Goal: Obtain resource: Obtain resource

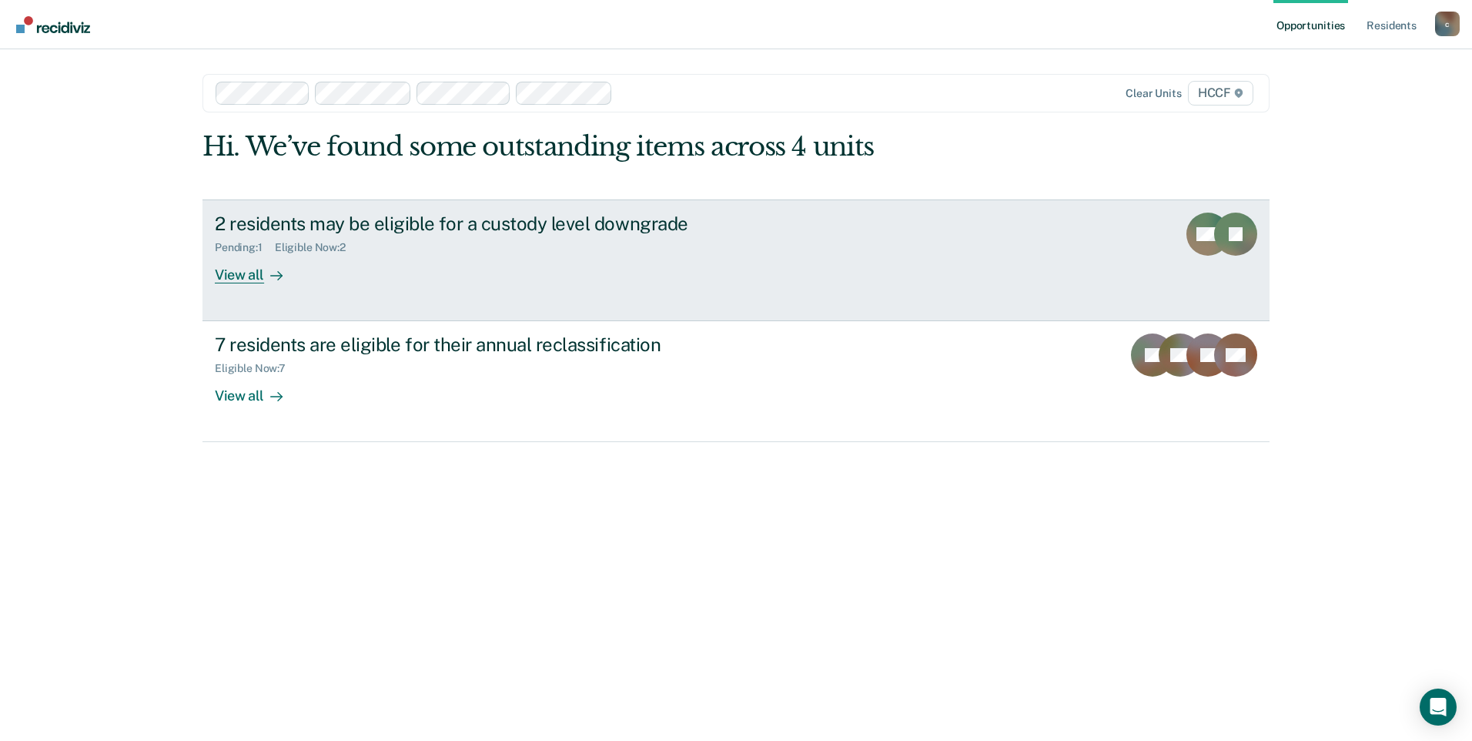
click at [340, 246] on div "Eligible Now : 2" at bounding box center [316, 247] width 83 height 13
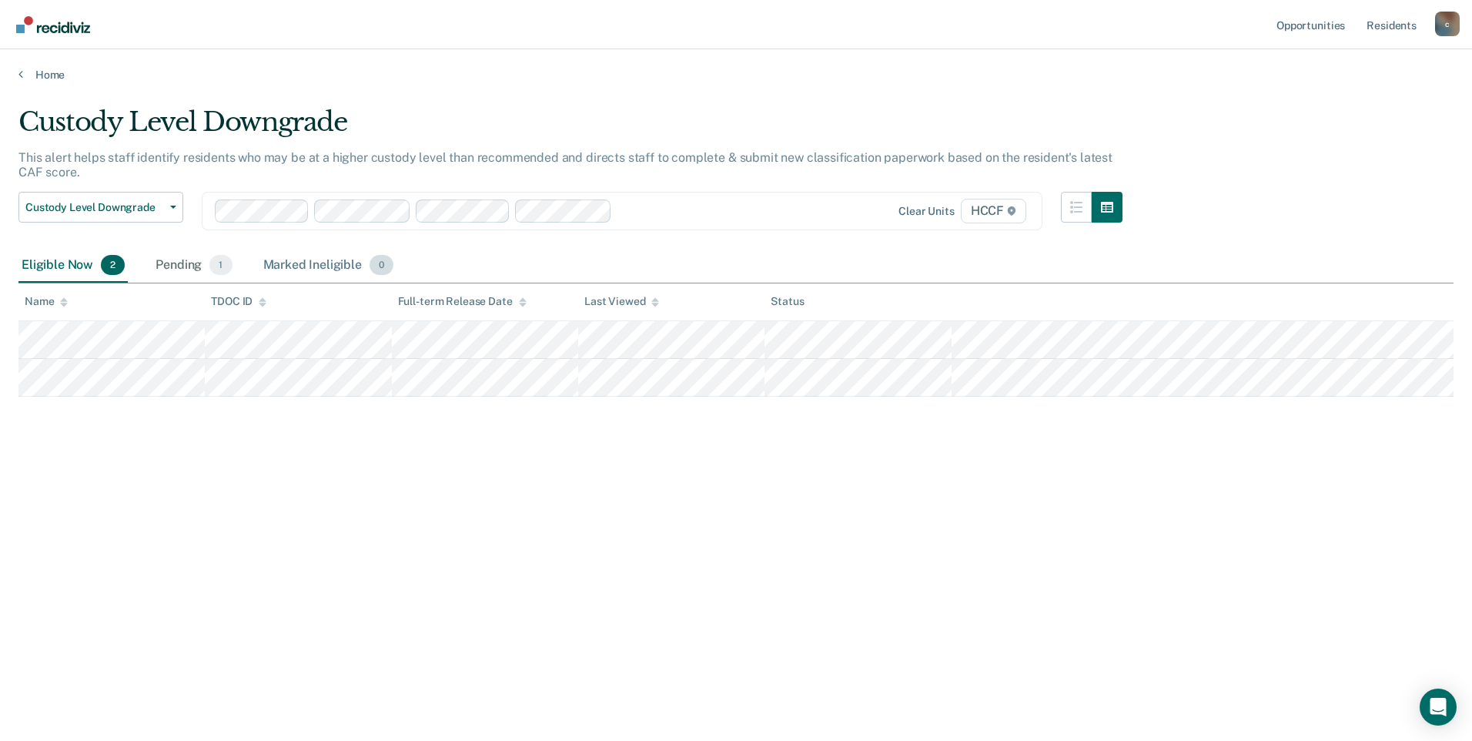
click at [338, 270] on div "Marked Ineligible 0" at bounding box center [328, 266] width 137 height 34
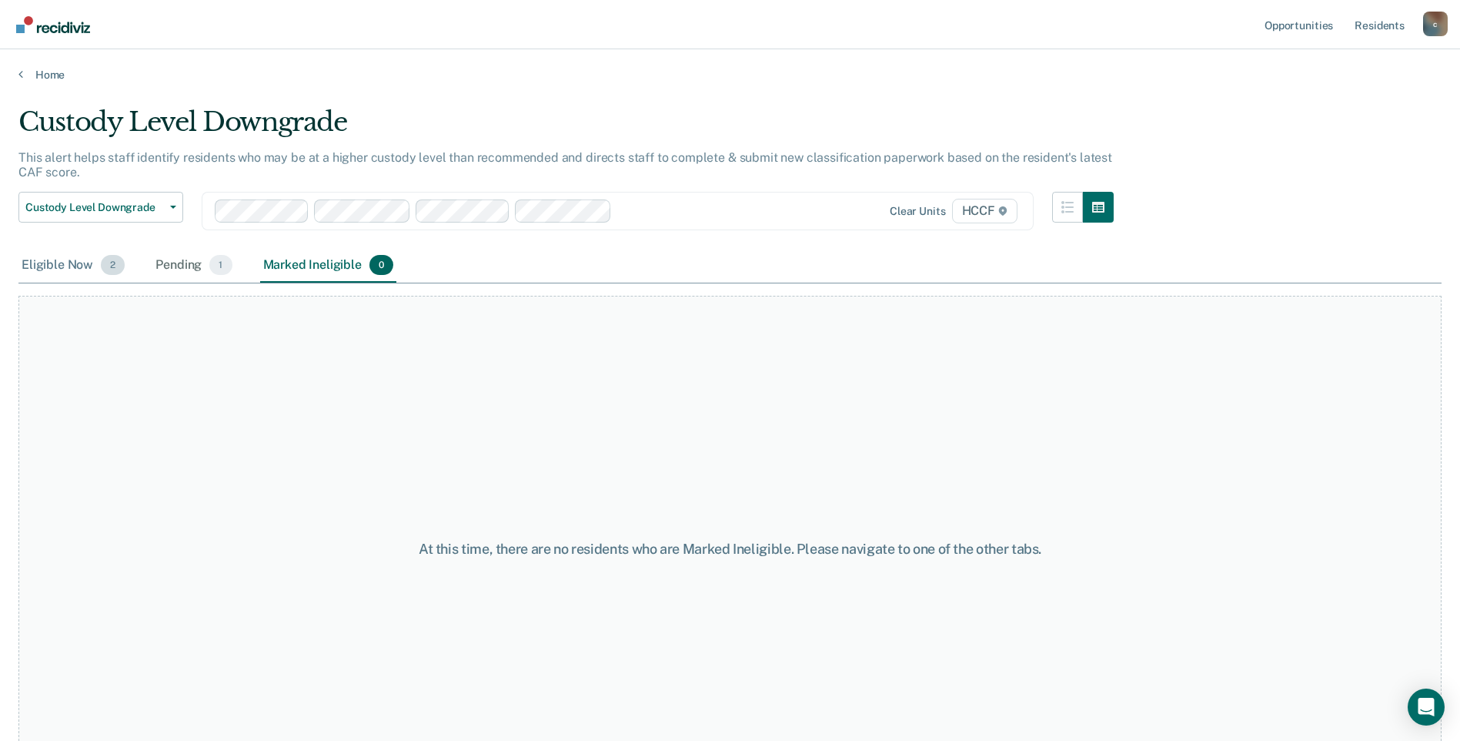
click at [84, 258] on div "Eligible Now 2" at bounding box center [72, 266] width 109 height 34
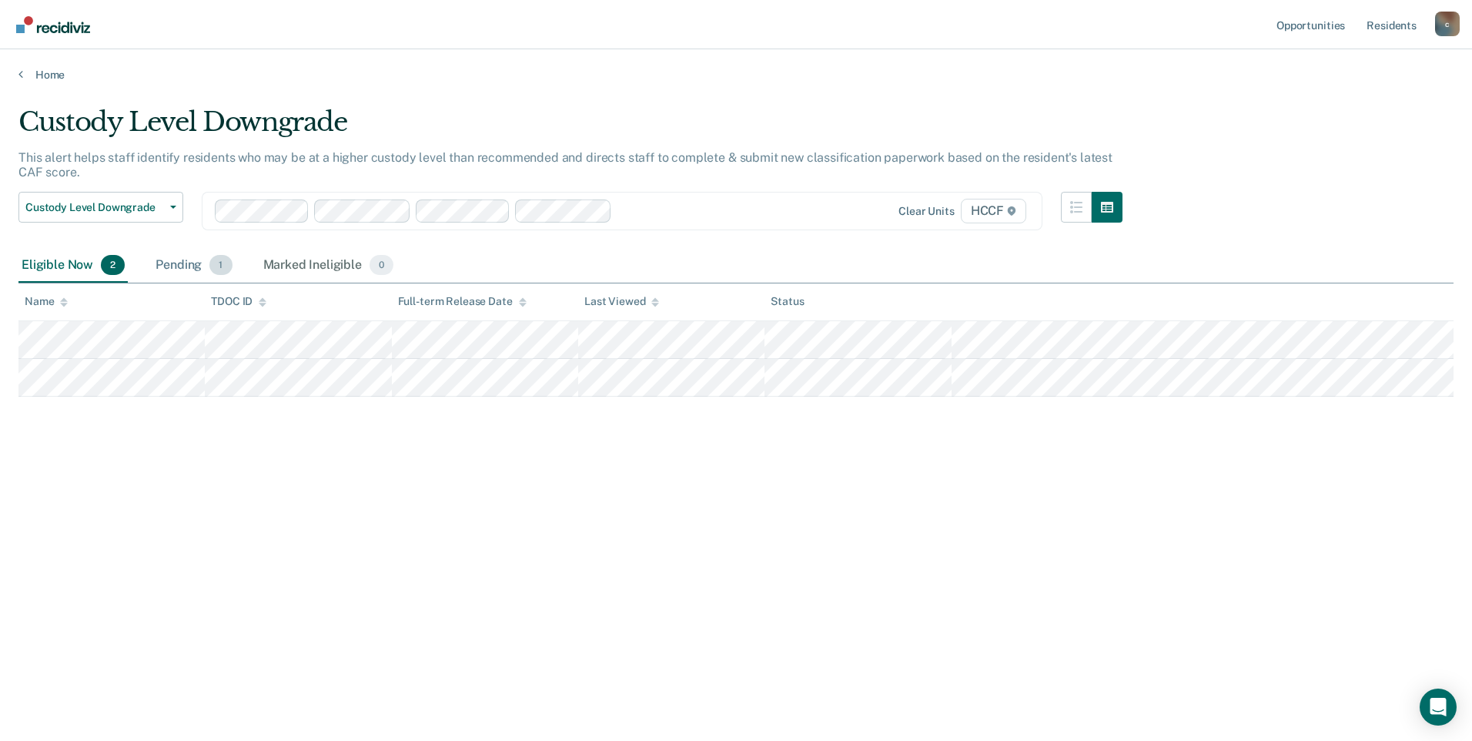
click at [171, 264] on div "Pending 1" at bounding box center [193, 266] width 82 height 34
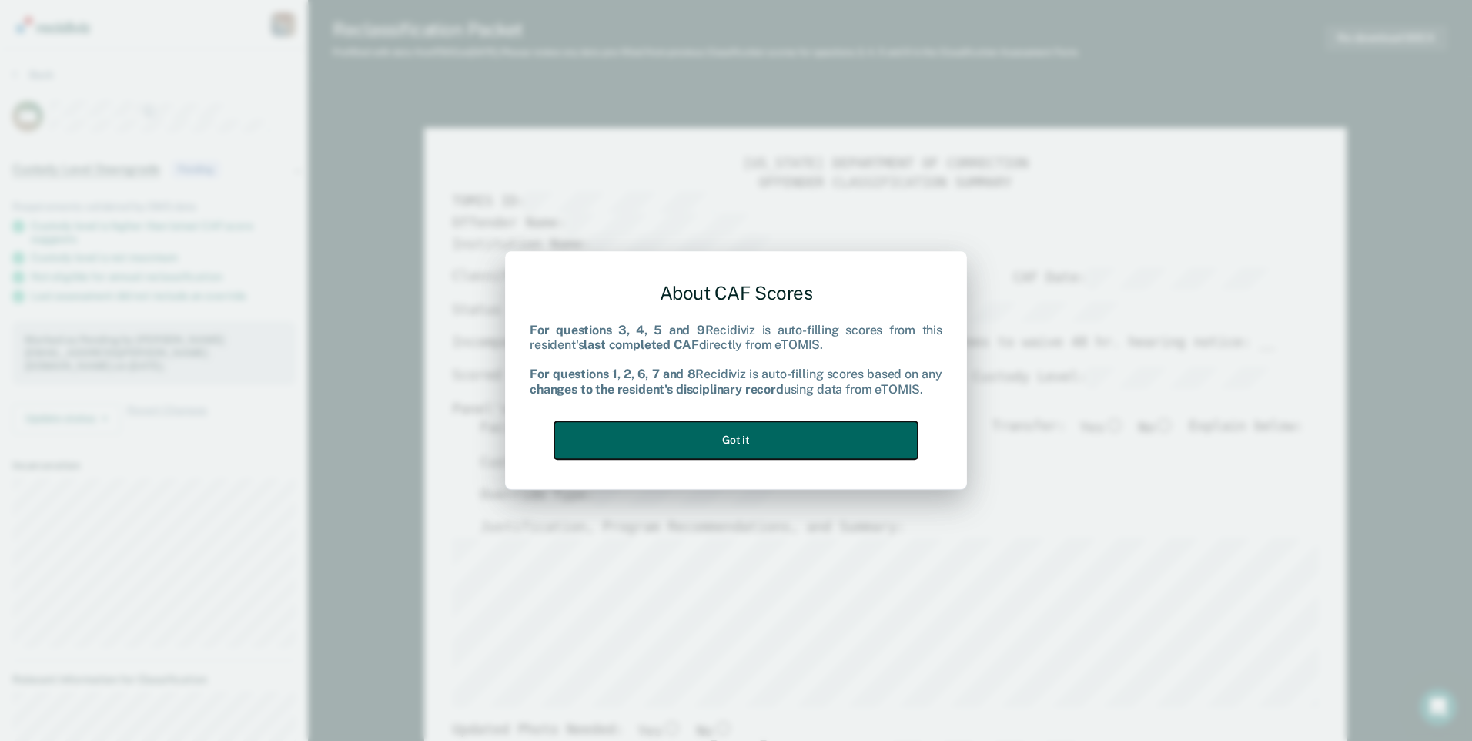
click at [651, 430] on button "Got it" at bounding box center [735, 440] width 363 height 38
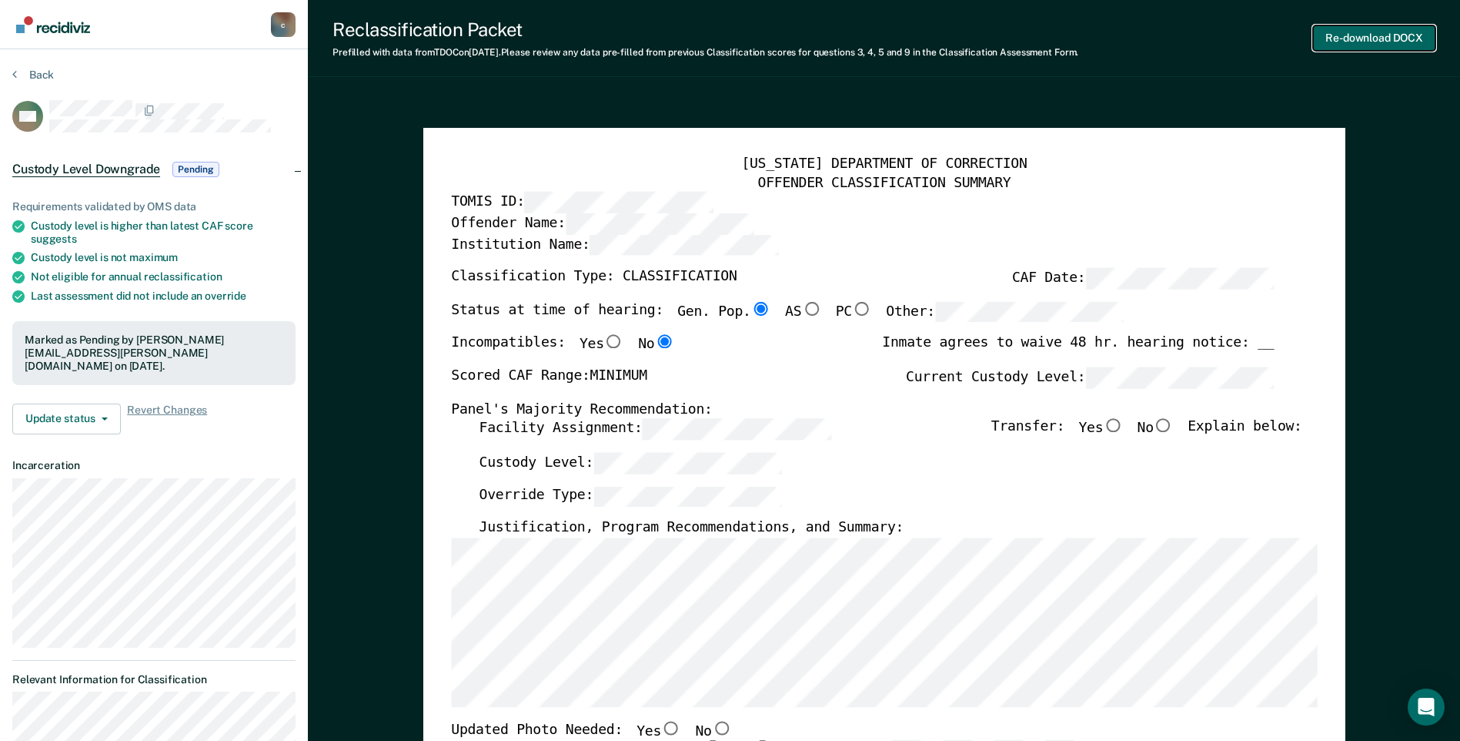
click at [1344, 44] on button "Re-download DOCX" at bounding box center [1374, 37] width 122 height 25
type textarea "x"
click at [1343, 45] on button "Downloading..." at bounding box center [1387, 37] width 98 height 25
